Goal: Navigation & Orientation: Understand site structure

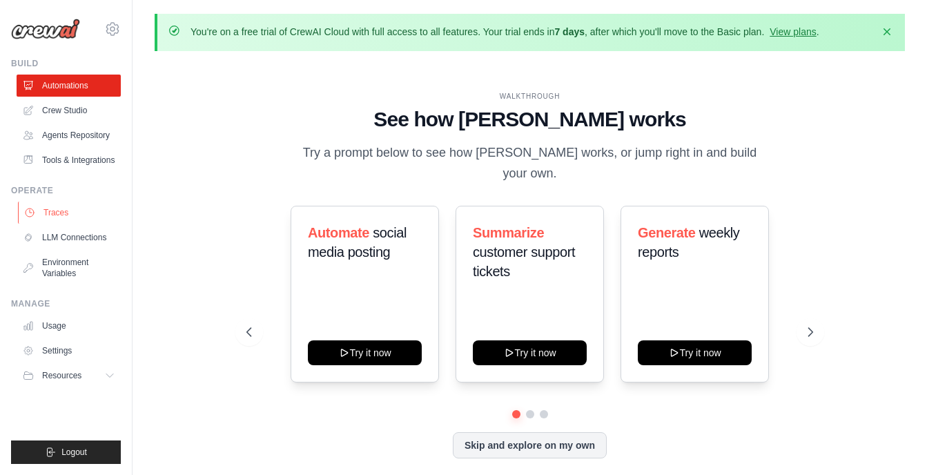
click at [71, 206] on link "Traces" at bounding box center [70, 213] width 104 height 22
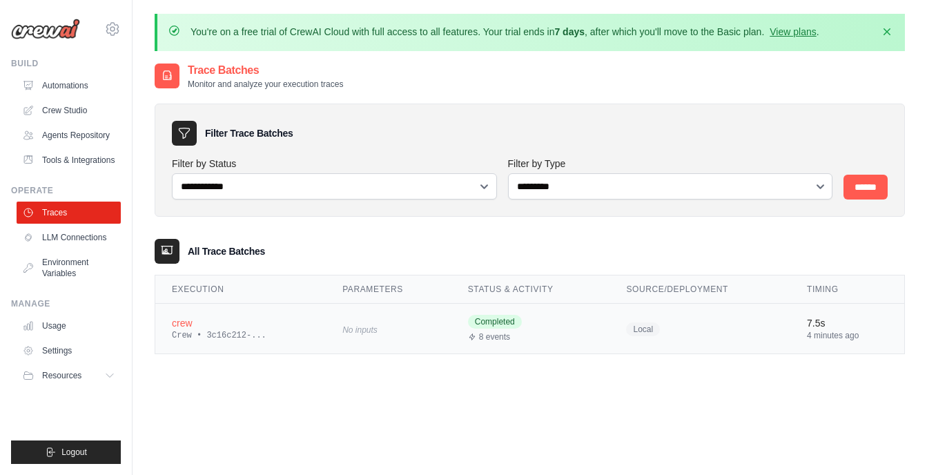
click at [431, 330] on td "No inputs" at bounding box center [389, 329] width 126 height 50
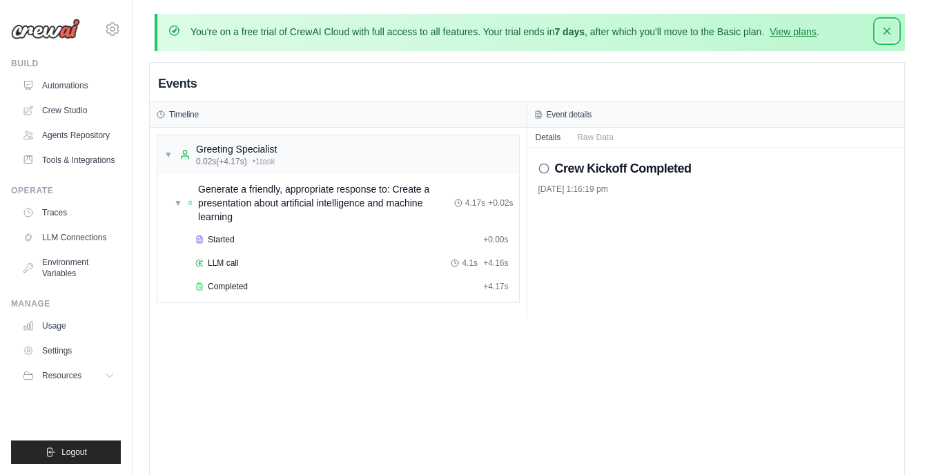
click at [892, 28] on icon "button" at bounding box center [887, 31] width 14 height 14
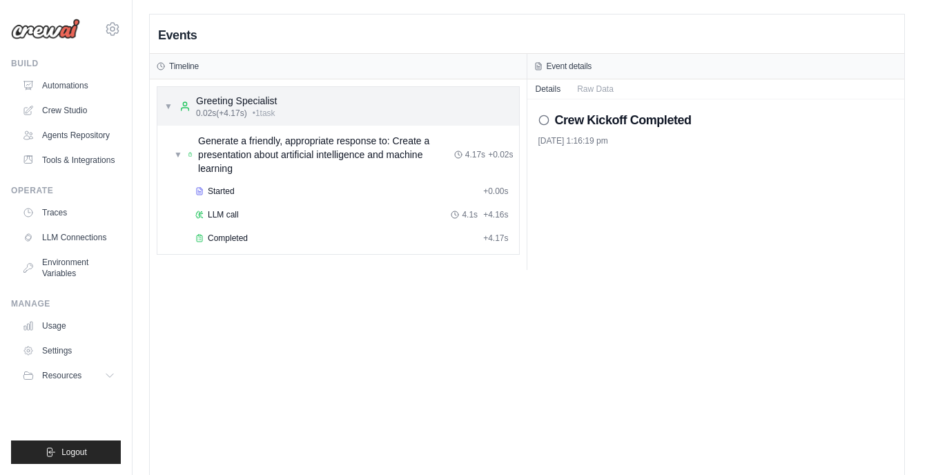
click at [291, 108] on div "▼ Greeting Specialist 0.02s (+4.17s) • 1 task" at bounding box center [338, 106] width 362 height 39
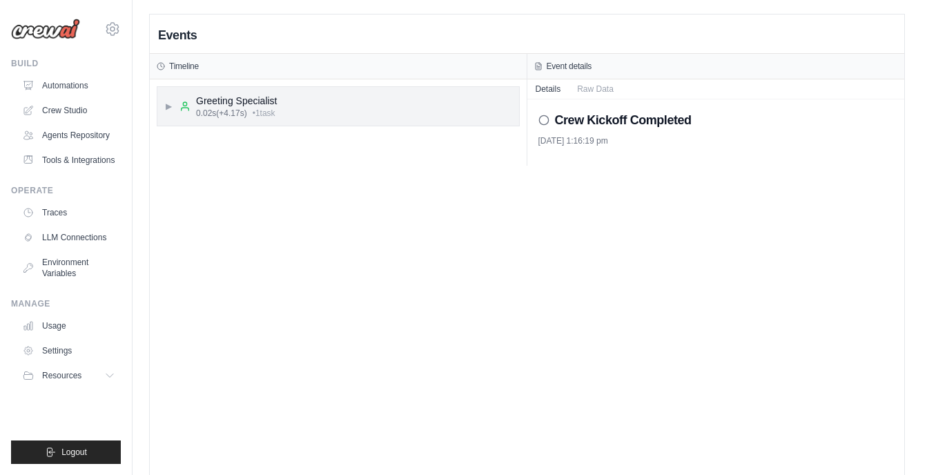
click at [291, 108] on div "▶ Greeting Specialist 0.02s (+4.17s) • 1 task" at bounding box center [338, 106] width 362 height 39
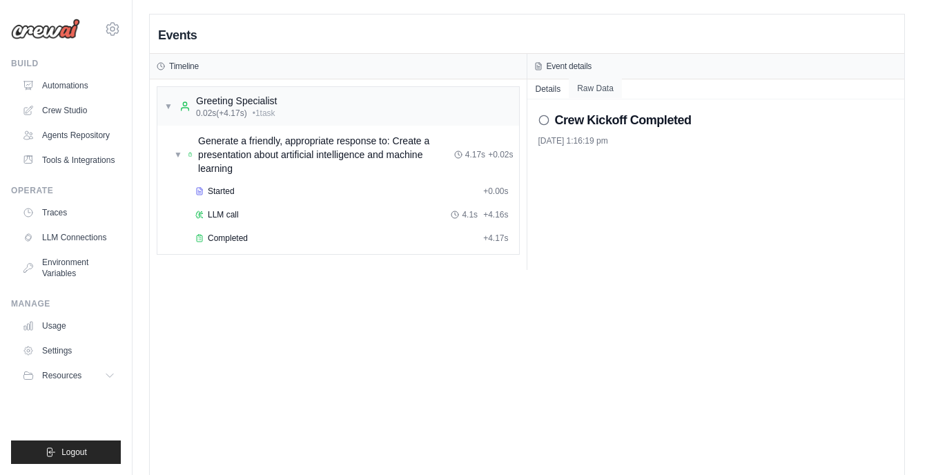
click at [603, 90] on button "Raw Data" at bounding box center [595, 88] width 53 height 19
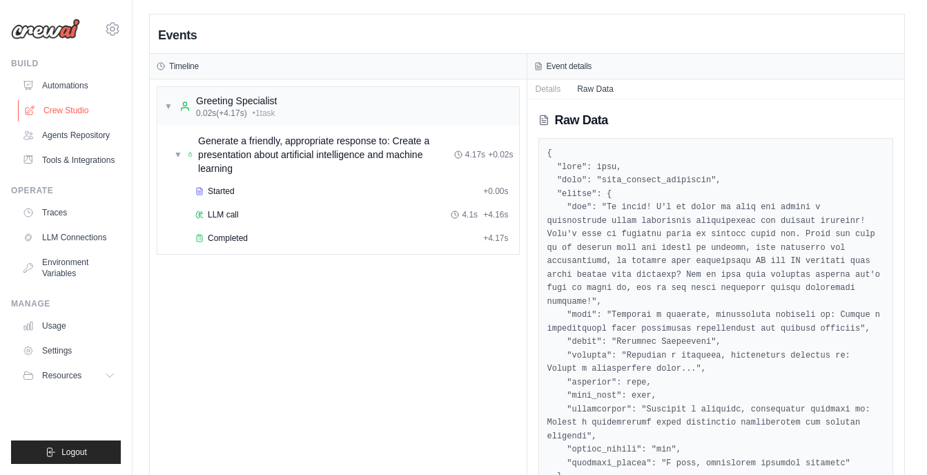
click at [80, 108] on link "Crew Studio" at bounding box center [70, 110] width 104 height 22
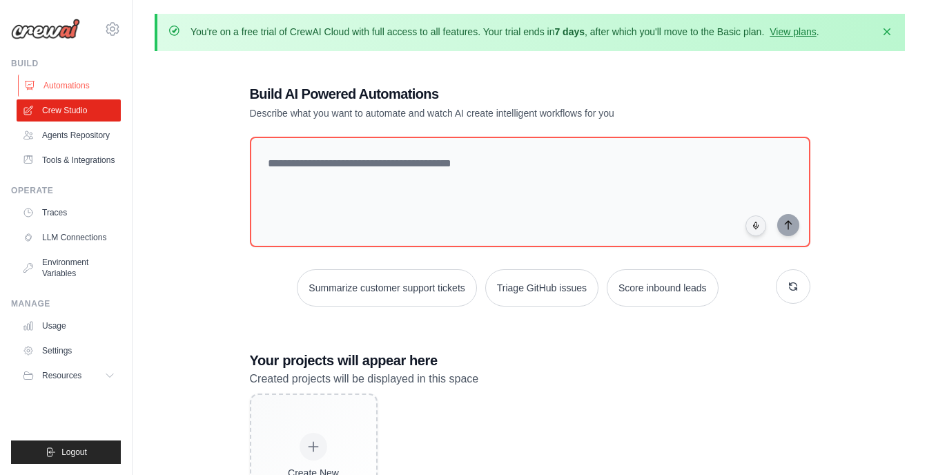
click at [84, 91] on link "Automations" at bounding box center [70, 86] width 104 height 22
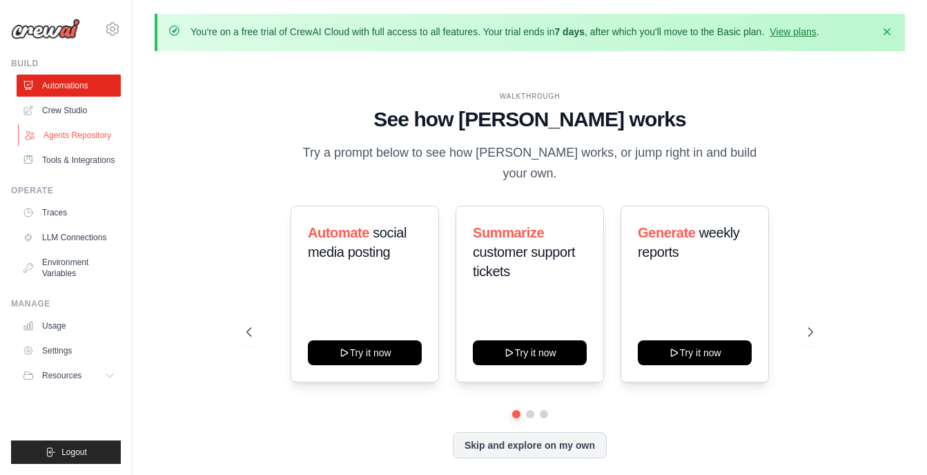
click at [77, 138] on link "Agents Repository" at bounding box center [70, 135] width 104 height 22
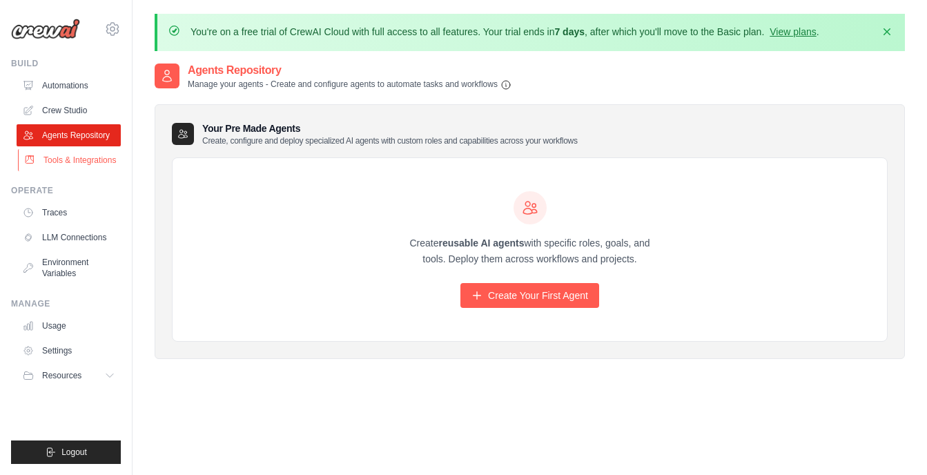
click at [90, 165] on link "Tools & Integrations" at bounding box center [70, 160] width 104 height 22
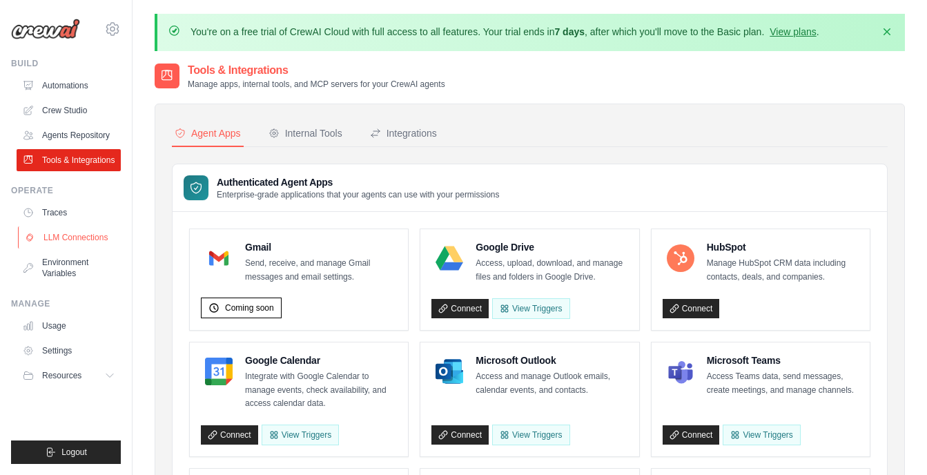
click at [75, 242] on link "LLM Connections" at bounding box center [70, 237] width 104 height 22
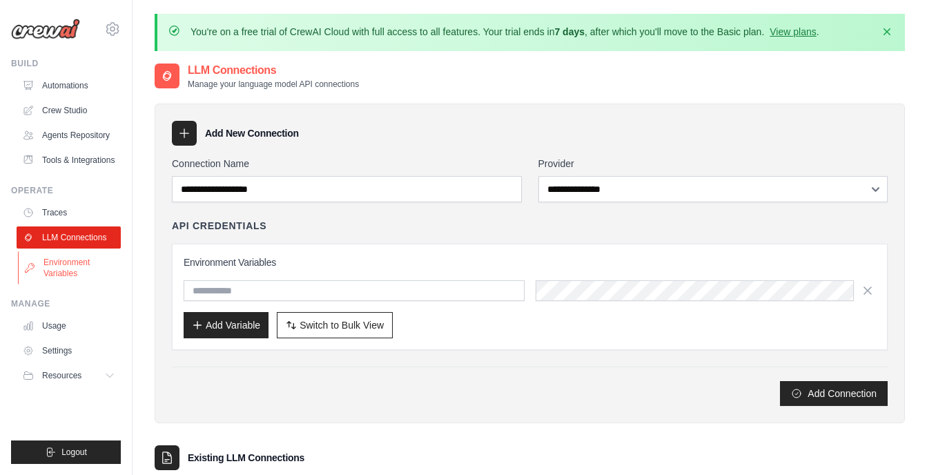
click at [86, 259] on link "Environment Variables" at bounding box center [70, 267] width 104 height 33
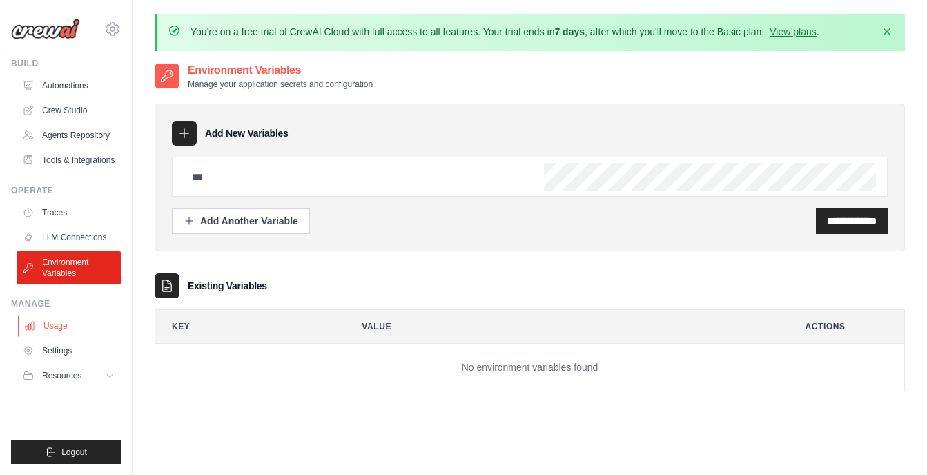
click at [75, 325] on link "Usage" at bounding box center [70, 326] width 104 height 22
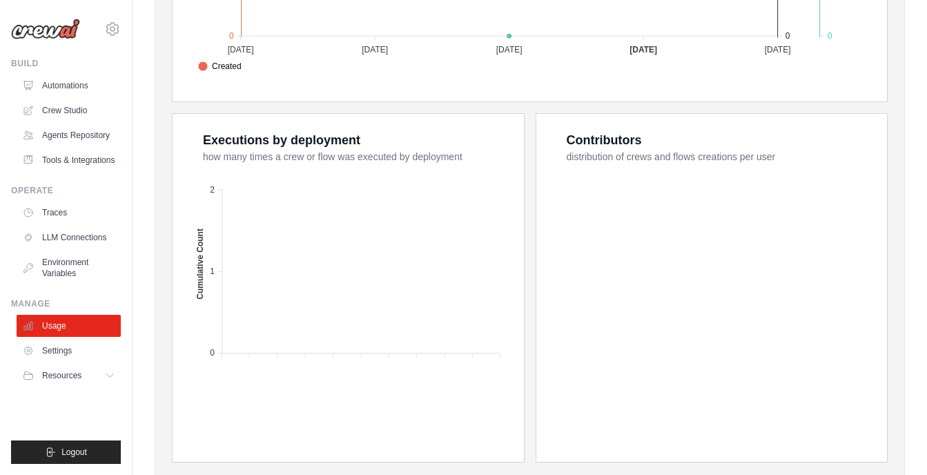
scroll to position [574, 0]
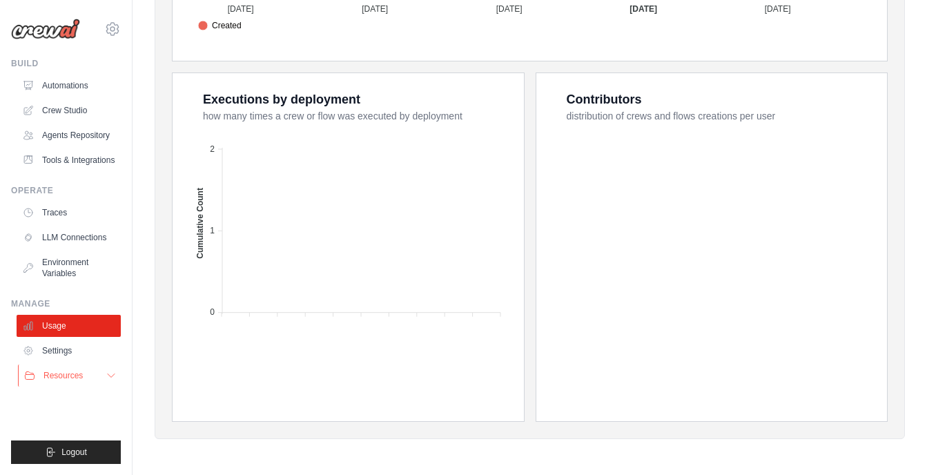
click at [88, 380] on button "Resources" at bounding box center [70, 375] width 104 height 22
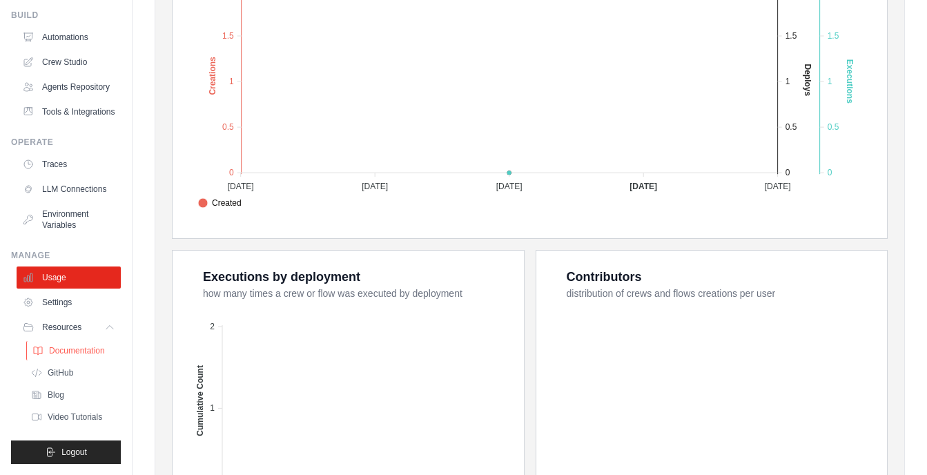
scroll to position [0, 0]
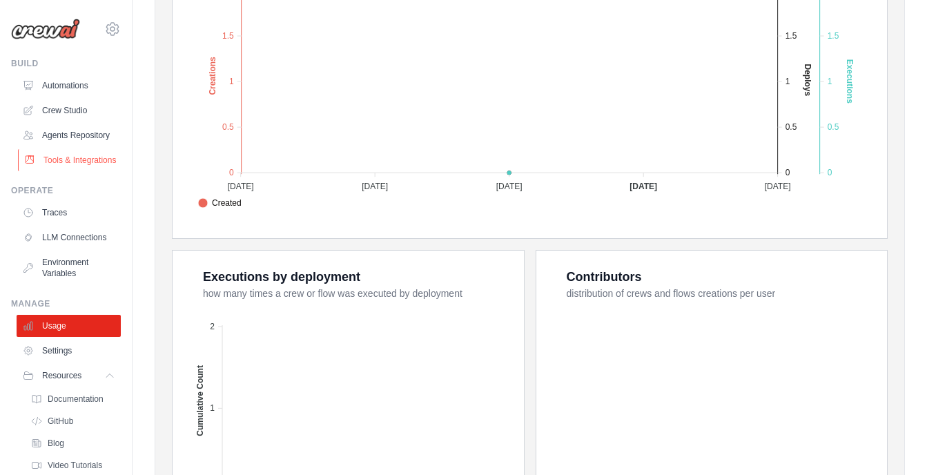
click at [72, 165] on link "Tools & Integrations" at bounding box center [70, 160] width 104 height 22
